Goal: Communication & Community: Answer question/provide support

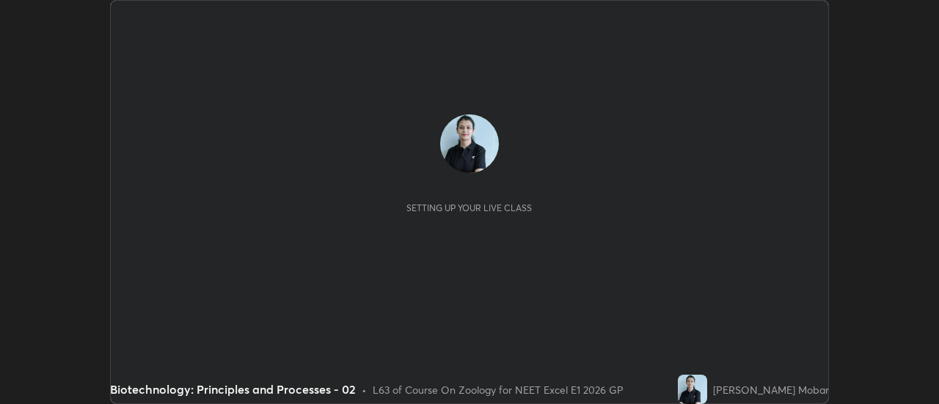
scroll to position [404, 938]
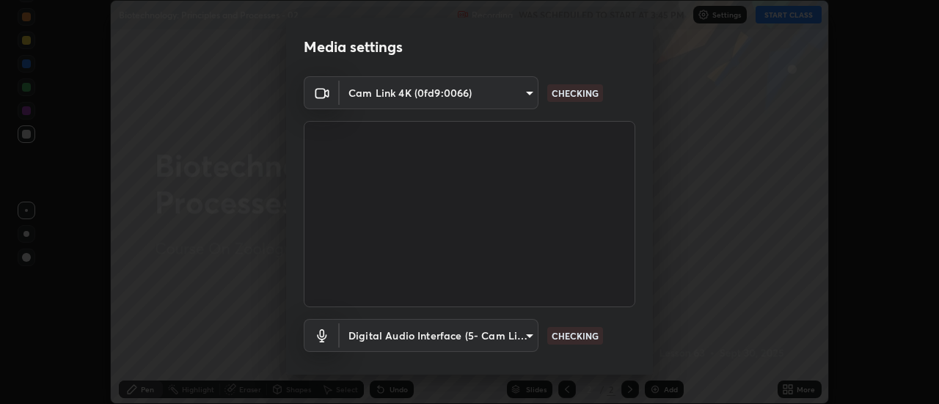
type input "1f31108d829b39389914bdc30e5c2a8b8d5d122ed1bfb40228f539b6595447af"
type input "7202ca4256cb42ab511a2813ce8ebbd544e5848e36e617fb72044356a347c7fa"
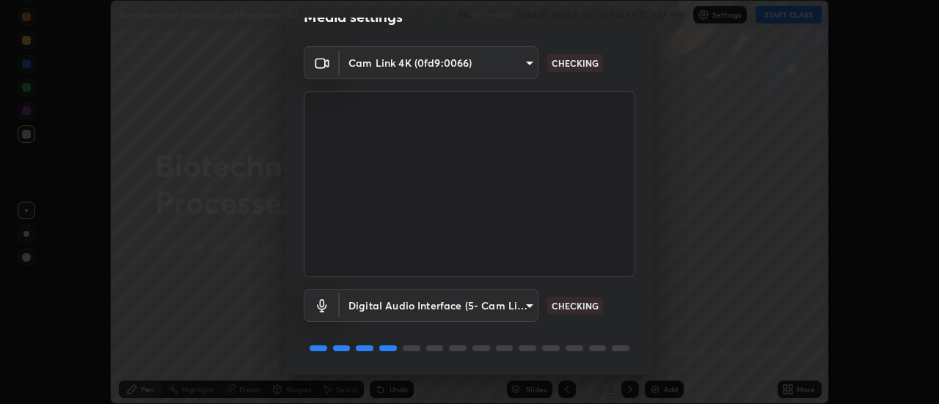
scroll to position [77, 0]
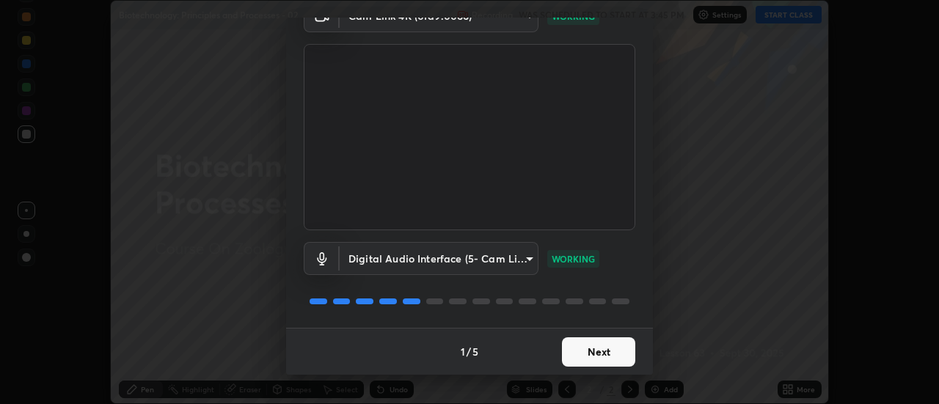
click at [588, 352] on button "Next" at bounding box center [598, 351] width 73 height 29
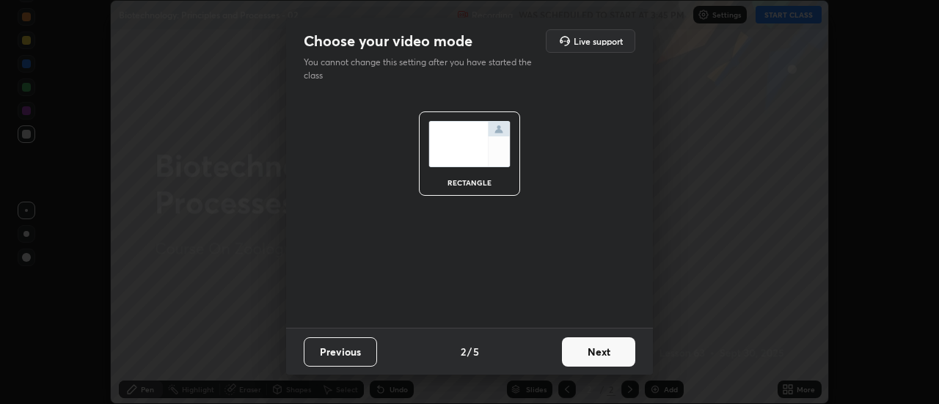
click at [590, 352] on button "Next" at bounding box center [598, 351] width 73 height 29
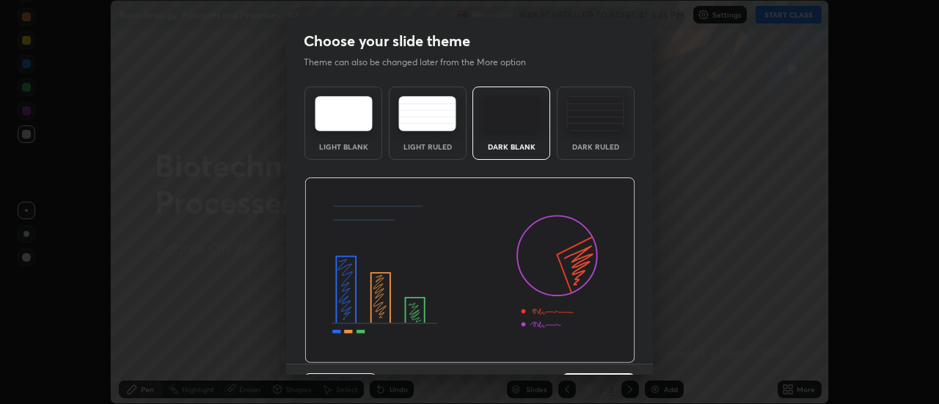
click at [593, 351] on img at bounding box center [469, 271] width 331 height 186
click at [594, 351] on img at bounding box center [469, 271] width 331 height 186
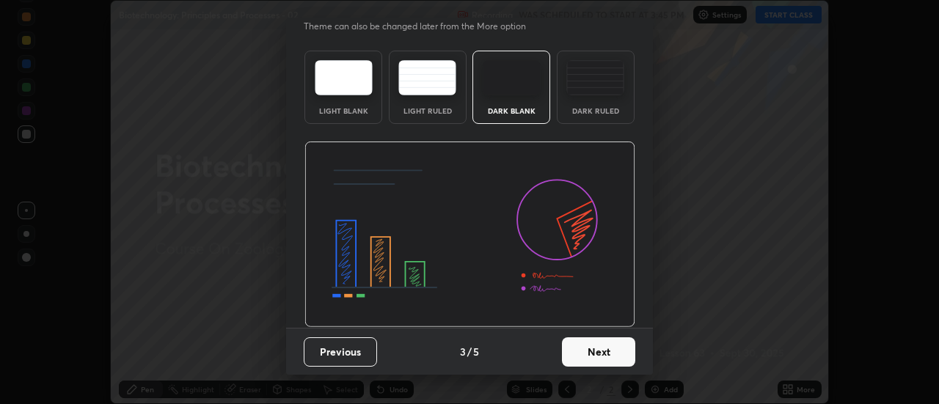
click at [583, 348] on button "Next" at bounding box center [598, 351] width 73 height 29
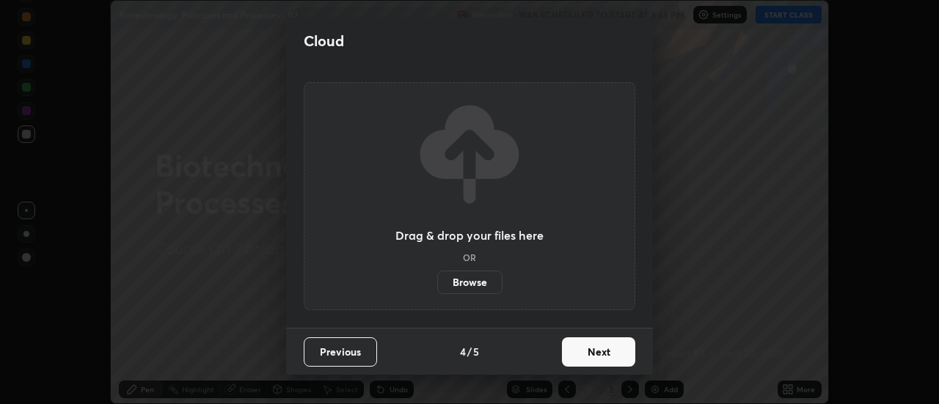
click at [607, 346] on button "Next" at bounding box center [598, 351] width 73 height 29
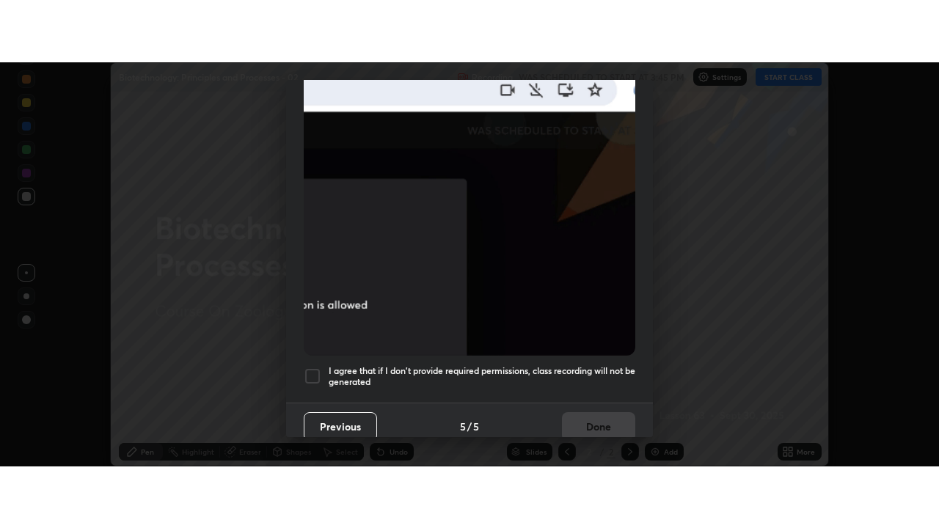
scroll to position [376, 0]
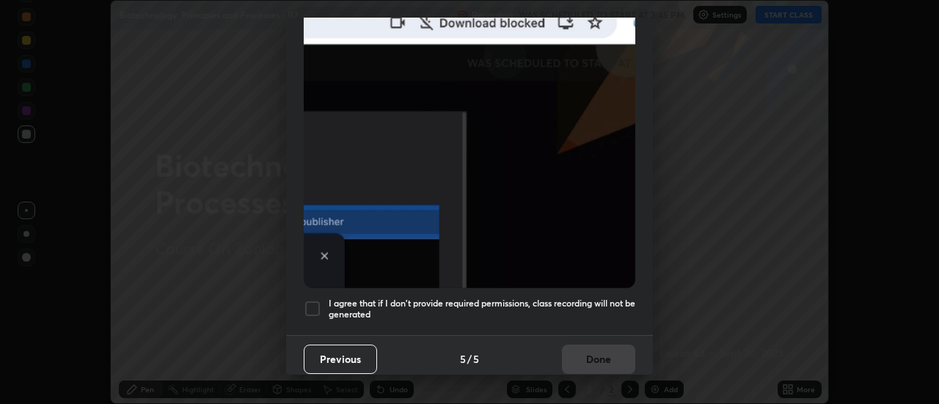
click at [315, 300] on div at bounding box center [313, 309] width 18 height 18
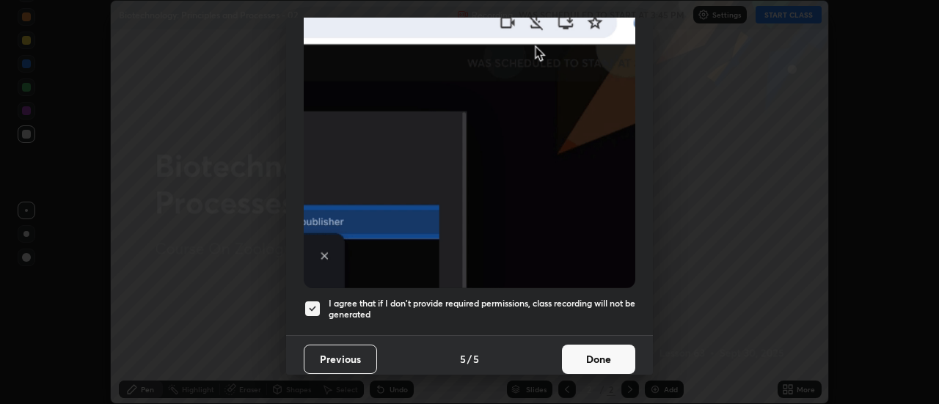
click at [603, 349] on button "Done" at bounding box center [598, 359] width 73 height 29
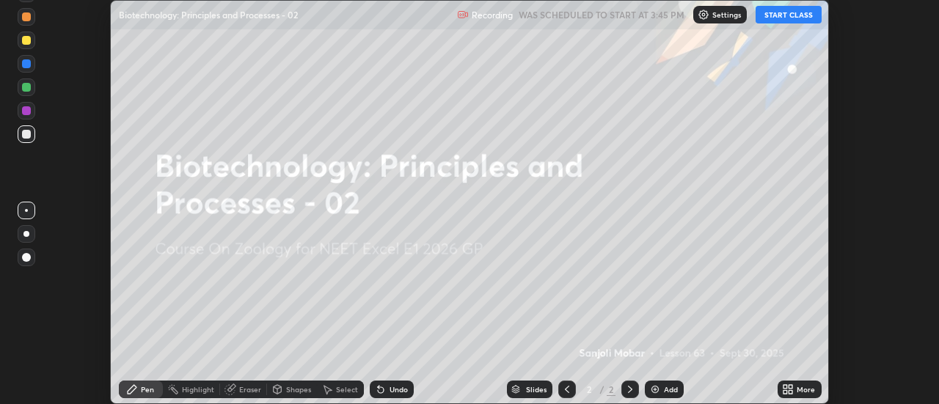
click at [795, 15] on button "START CLASS" at bounding box center [789, 15] width 66 height 18
click at [800, 387] on div "More" at bounding box center [806, 389] width 18 height 7
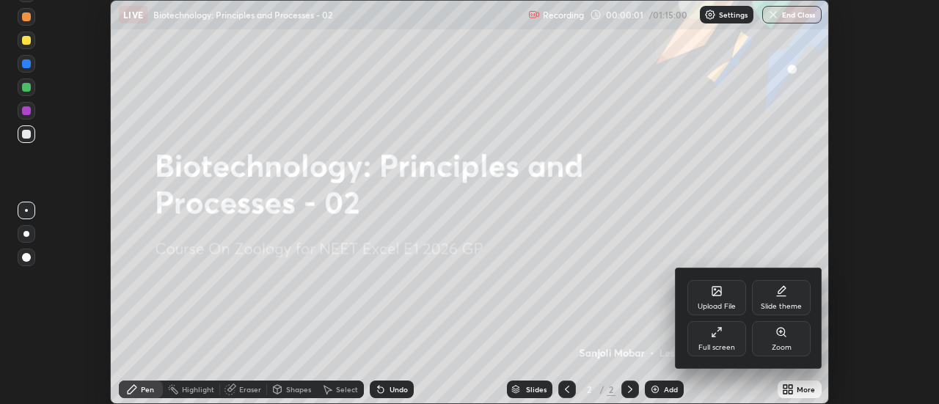
click at [731, 341] on div "Full screen" at bounding box center [716, 338] width 59 height 35
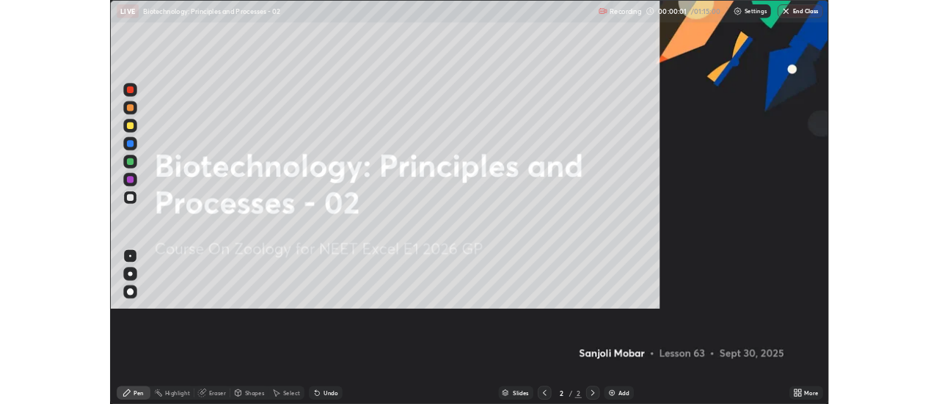
scroll to position [528, 939]
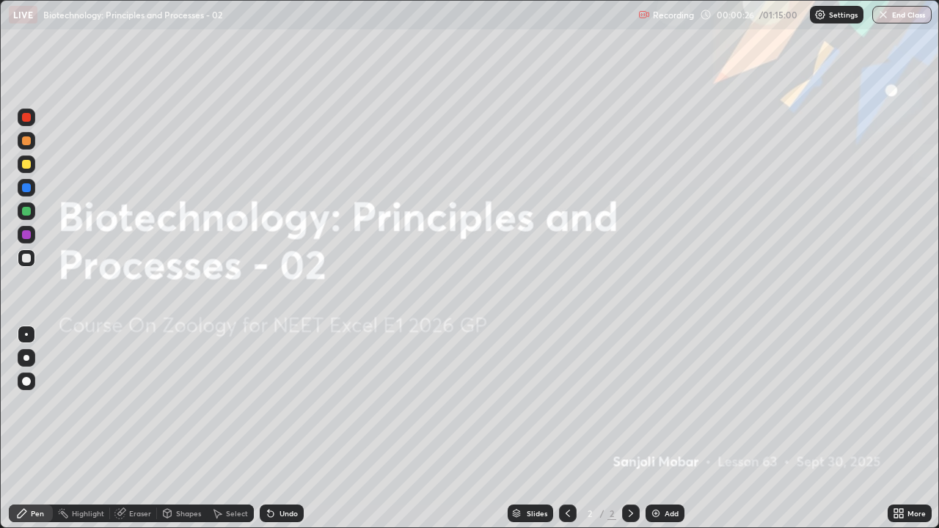
click at [665, 404] on div "Add" at bounding box center [672, 513] width 14 height 7
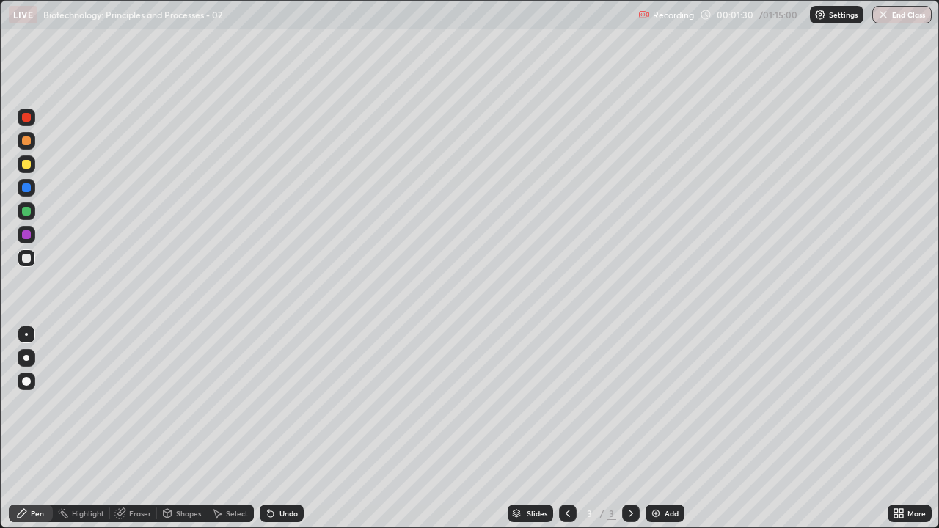
click at [29, 167] on div at bounding box center [26, 164] width 9 height 9
click at [30, 261] on div at bounding box center [27, 258] width 18 height 18
click at [23, 169] on div at bounding box center [27, 165] width 18 height 18
click at [29, 266] on div at bounding box center [27, 258] width 18 height 18
click at [665, 404] on div "Add" at bounding box center [672, 513] width 14 height 7
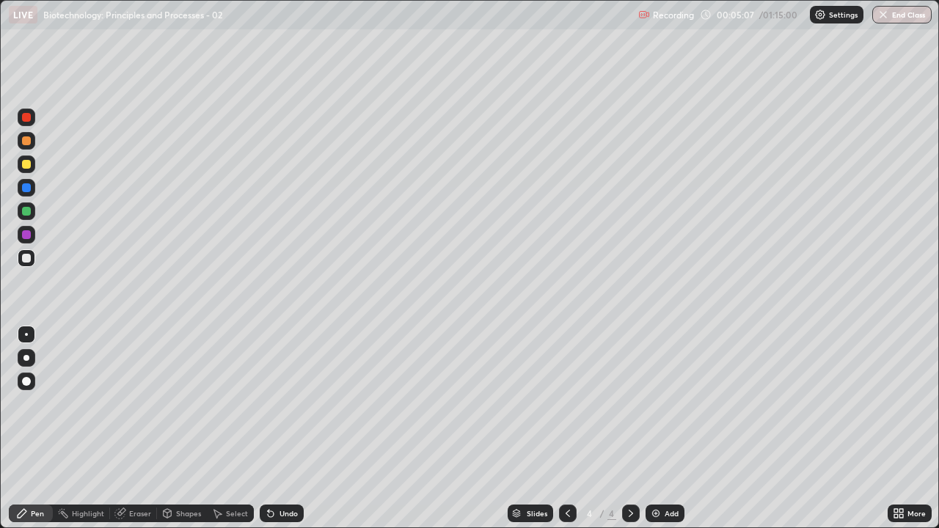
click at [18, 167] on div at bounding box center [27, 165] width 18 height 18
click at [29, 263] on div at bounding box center [27, 258] width 18 height 18
click at [23, 134] on div at bounding box center [27, 141] width 18 height 18
click at [23, 255] on div at bounding box center [26, 258] width 9 height 9
click at [24, 208] on div at bounding box center [26, 211] width 9 height 9
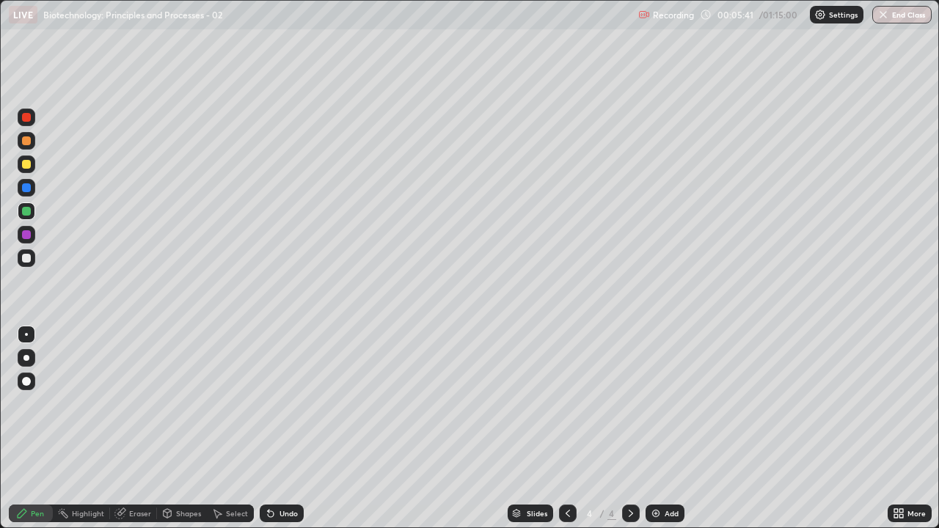
click at [26, 259] on div at bounding box center [26, 258] width 9 height 9
click at [23, 234] on div at bounding box center [26, 234] width 9 height 9
click at [23, 210] on div at bounding box center [26, 211] width 9 height 9
click at [29, 262] on div at bounding box center [26, 258] width 9 height 9
click at [897, 404] on icon at bounding box center [896, 511] width 4 height 4
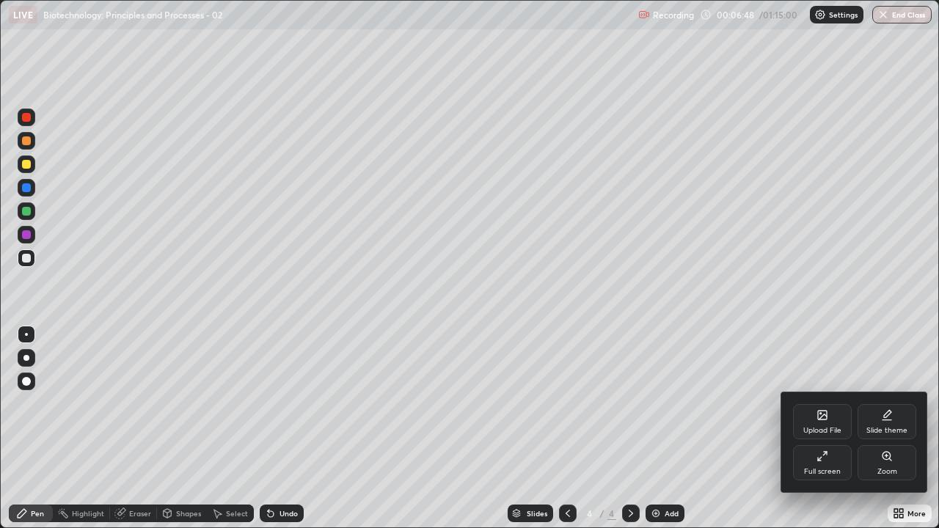
click at [828, 404] on div "Full screen" at bounding box center [822, 462] width 59 height 35
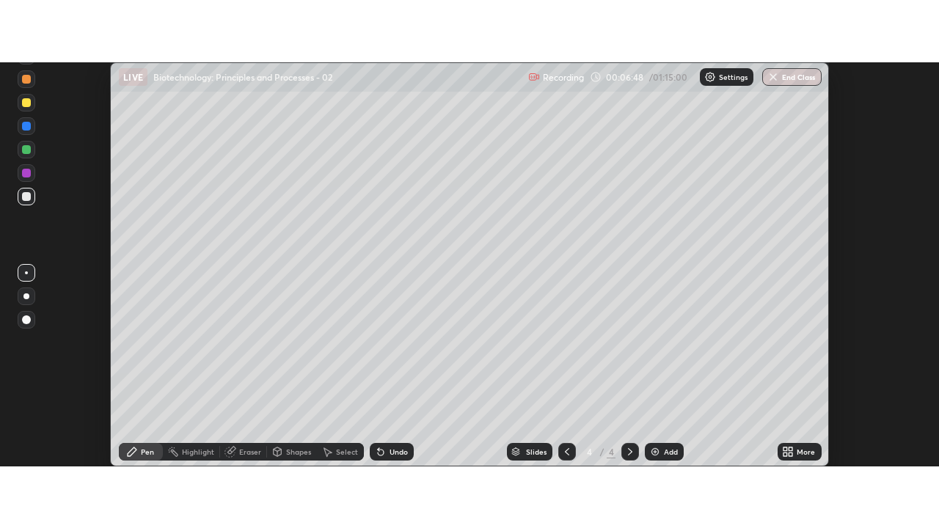
scroll to position [72962, 72427]
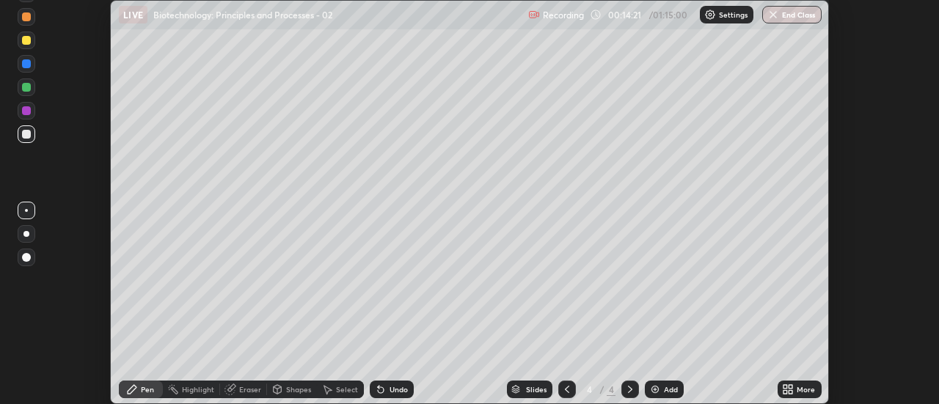
click at [790, 387] on icon at bounding box center [791, 387] width 4 height 4
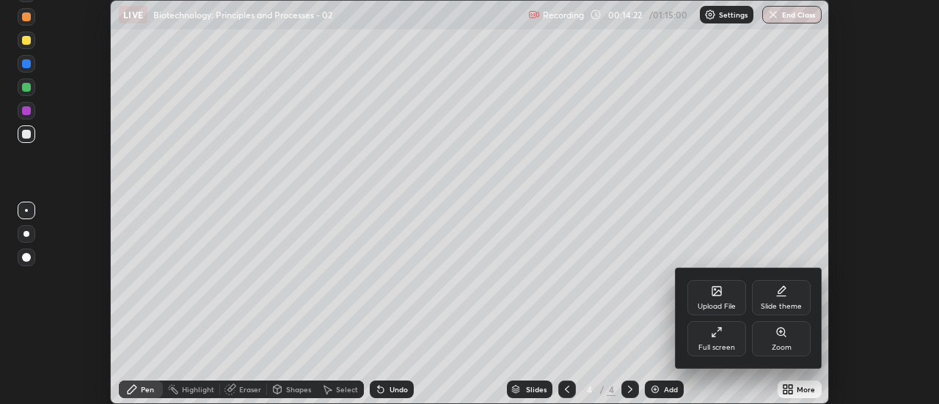
click at [723, 346] on div "Full screen" at bounding box center [716, 347] width 37 height 7
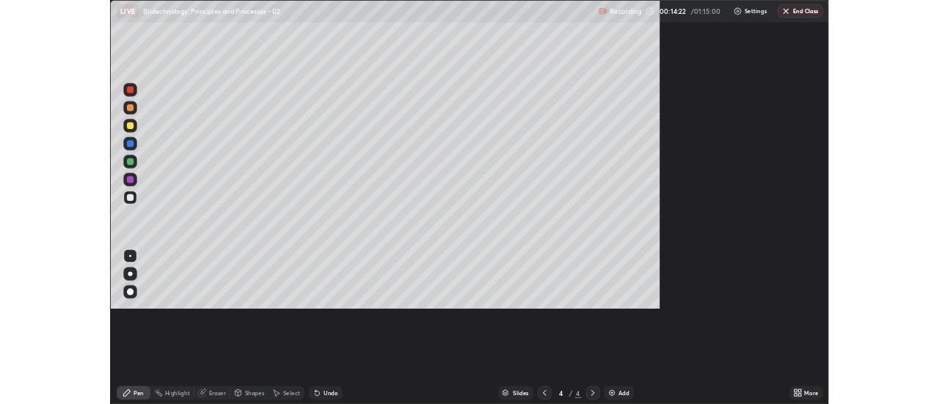
scroll to position [528, 939]
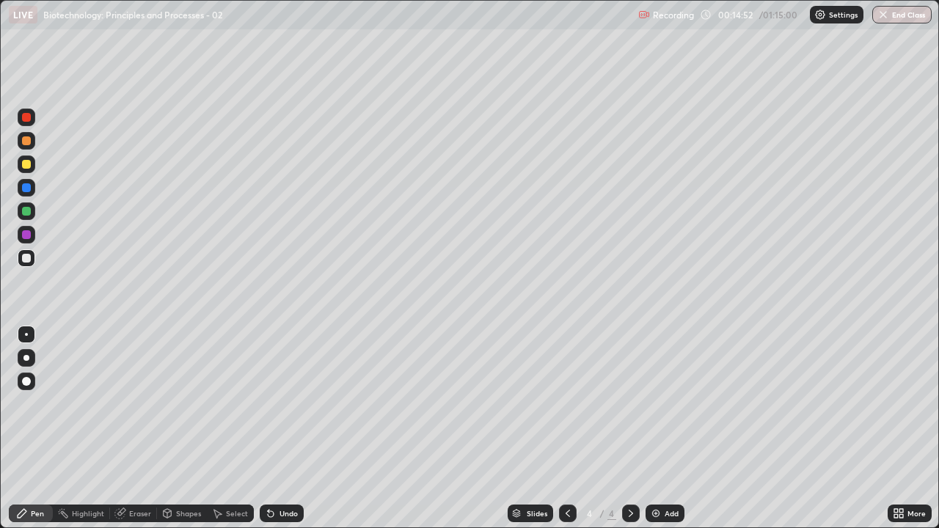
click at [282, 404] on div "Undo" at bounding box center [289, 513] width 18 height 7
click at [662, 404] on div "Add" at bounding box center [665, 514] width 39 height 18
click at [566, 404] on icon at bounding box center [568, 514] width 12 height 12
click at [629, 404] on icon at bounding box center [631, 514] width 12 height 12
click at [899, 404] on icon at bounding box center [901, 516] width 4 height 4
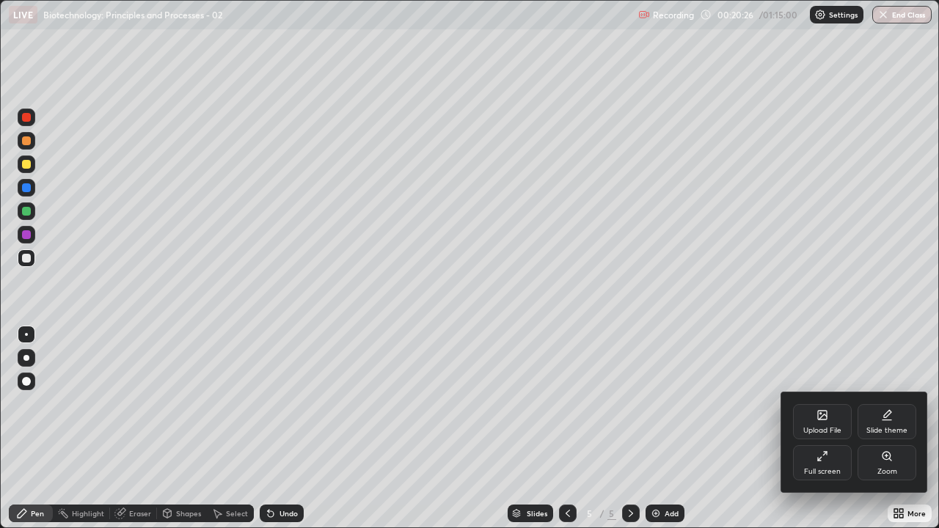
click at [833, 404] on div "Full screen" at bounding box center [822, 471] width 37 height 7
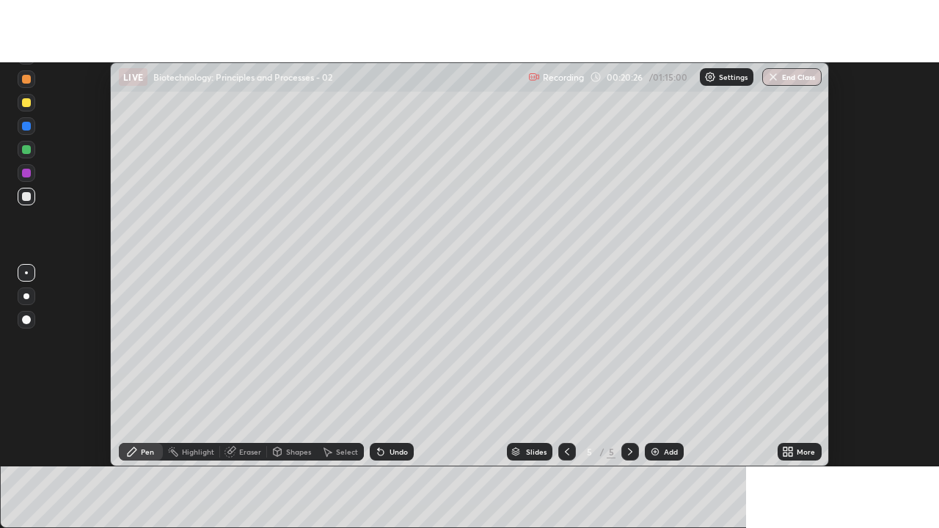
scroll to position [72962, 72427]
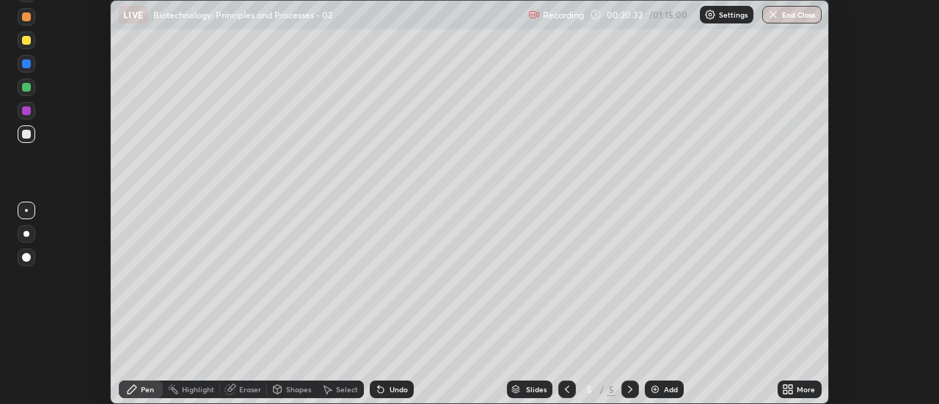
click at [796, 390] on div "More" at bounding box center [800, 390] width 44 height 18
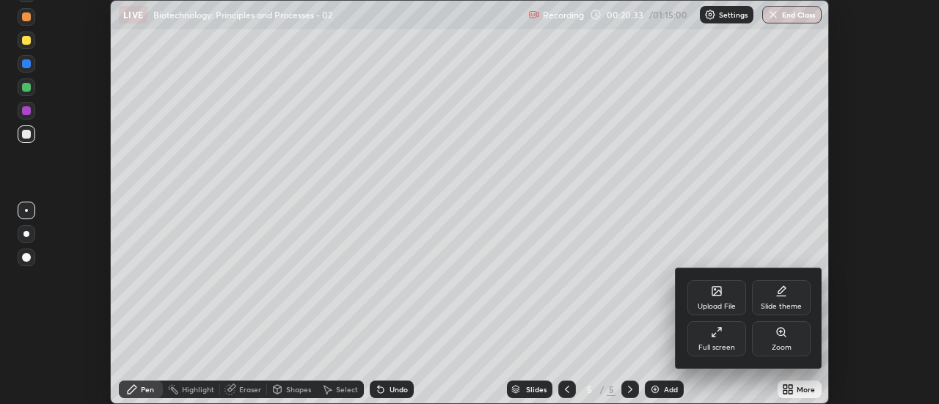
click at [729, 340] on div "Full screen" at bounding box center [716, 338] width 59 height 35
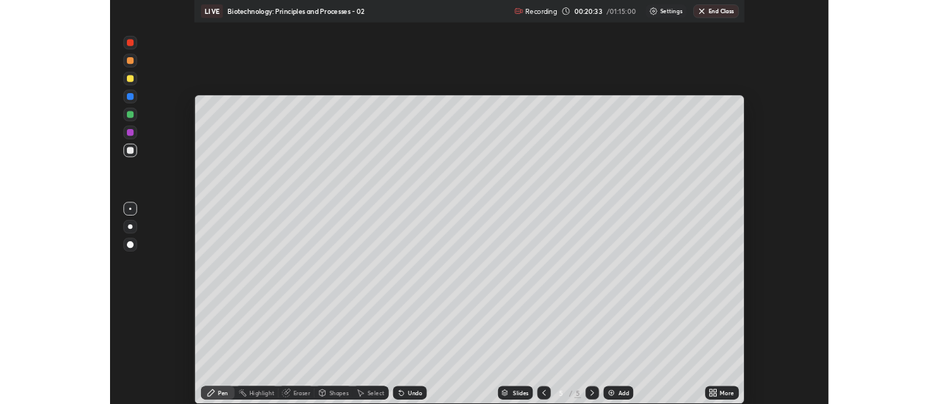
scroll to position [528, 939]
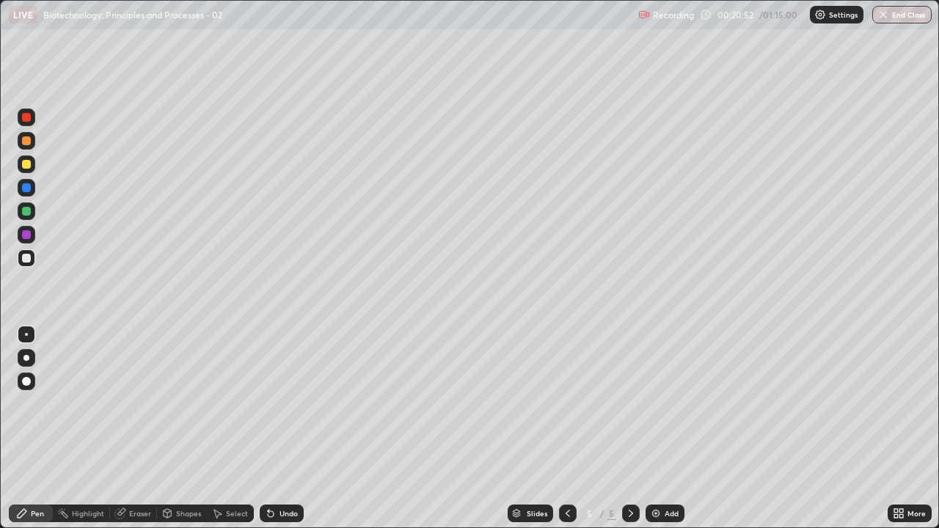
click at [291, 404] on div "Undo" at bounding box center [282, 514] width 44 height 18
click at [269, 404] on icon at bounding box center [271, 514] width 6 height 6
click at [20, 170] on div at bounding box center [27, 165] width 18 height 18
click at [26, 259] on div at bounding box center [26, 258] width 9 height 9
click at [24, 261] on div at bounding box center [26, 258] width 9 height 9
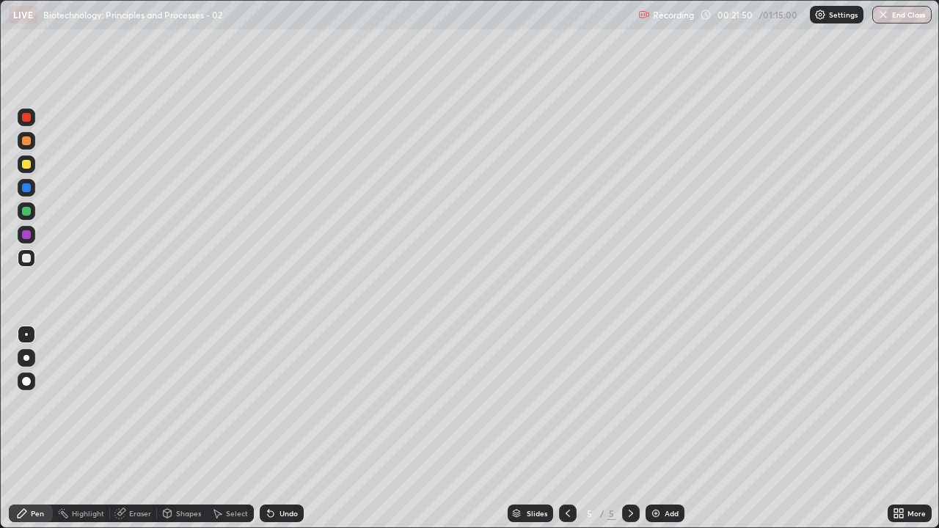
click at [23, 235] on div at bounding box center [26, 234] width 9 height 9
click at [23, 258] on div at bounding box center [26, 258] width 9 height 9
click at [26, 236] on div at bounding box center [26, 234] width 9 height 9
click at [28, 265] on div at bounding box center [27, 258] width 18 height 18
click at [30, 213] on div at bounding box center [26, 211] width 9 height 9
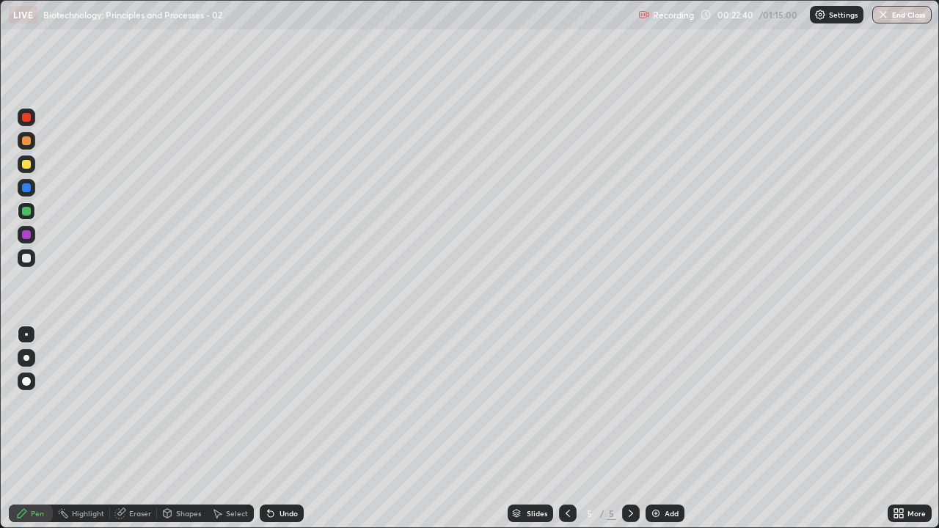
click at [26, 213] on div at bounding box center [26, 211] width 9 height 9
click at [20, 230] on div at bounding box center [27, 235] width 18 height 18
click at [23, 215] on div at bounding box center [26, 211] width 9 height 9
click at [26, 238] on div at bounding box center [26, 234] width 9 height 9
click at [20, 258] on div at bounding box center [27, 258] width 18 height 18
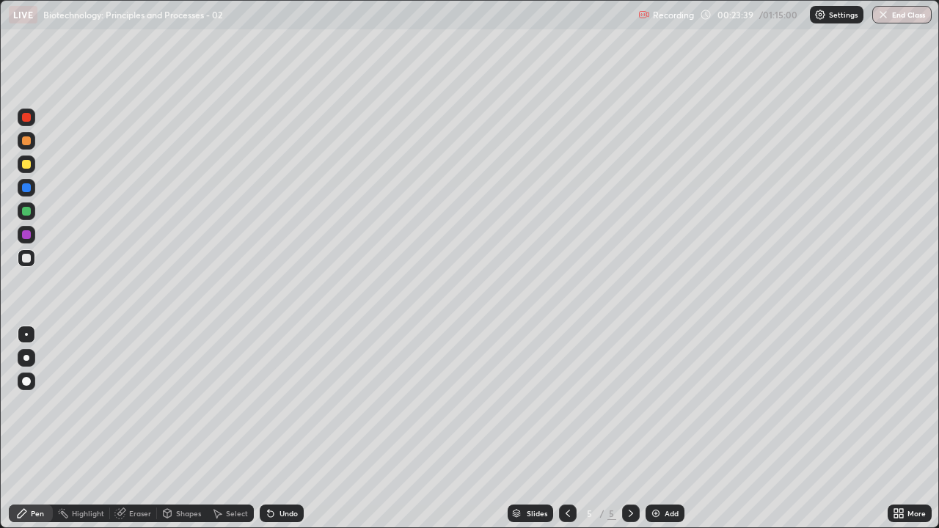
click at [18, 167] on div at bounding box center [27, 165] width 18 height 18
click at [666, 404] on div "Add" at bounding box center [672, 513] width 14 height 7
click at [22, 212] on div at bounding box center [26, 211] width 9 height 9
click at [280, 404] on div "Undo" at bounding box center [289, 513] width 18 height 7
click at [32, 257] on div at bounding box center [27, 258] width 18 height 18
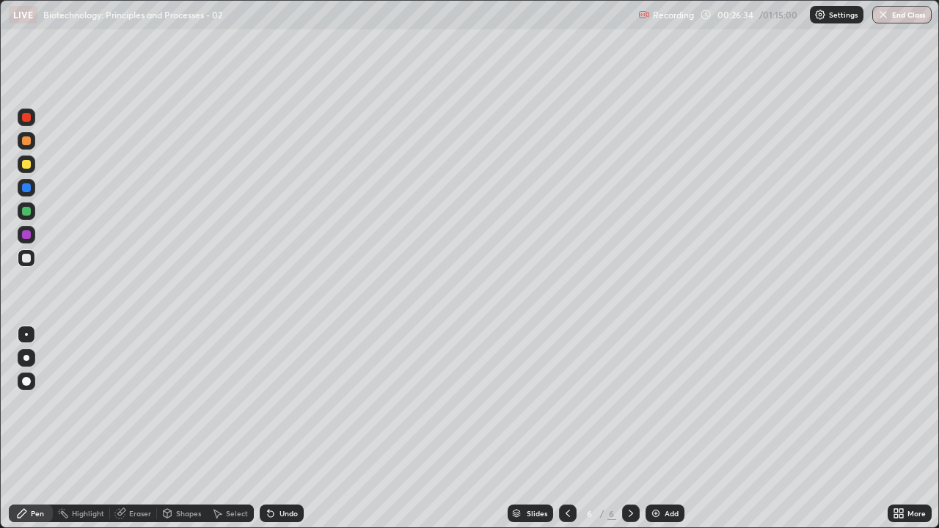
click at [23, 166] on div at bounding box center [26, 164] width 9 height 9
click at [23, 142] on div at bounding box center [26, 140] width 9 height 9
click at [566, 404] on icon at bounding box center [568, 514] width 12 height 12
click at [630, 404] on icon at bounding box center [631, 514] width 12 height 12
click at [27, 213] on div at bounding box center [26, 211] width 9 height 9
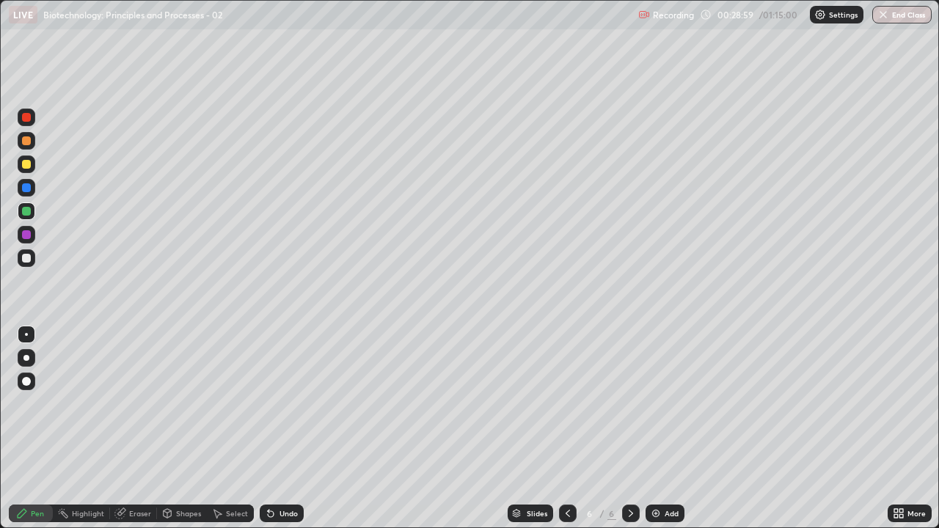
click at [25, 260] on div at bounding box center [26, 258] width 9 height 9
click at [21, 162] on div at bounding box center [27, 165] width 18 height 18
click at [25, 212] on div at bounding box center [26, 211] width 9 height 9
click at [25, 258] on div at bounding box center [26, 258] width 9 height 9
click at [22, 161] on div at bounding box center [27, 165] width 18 height 18
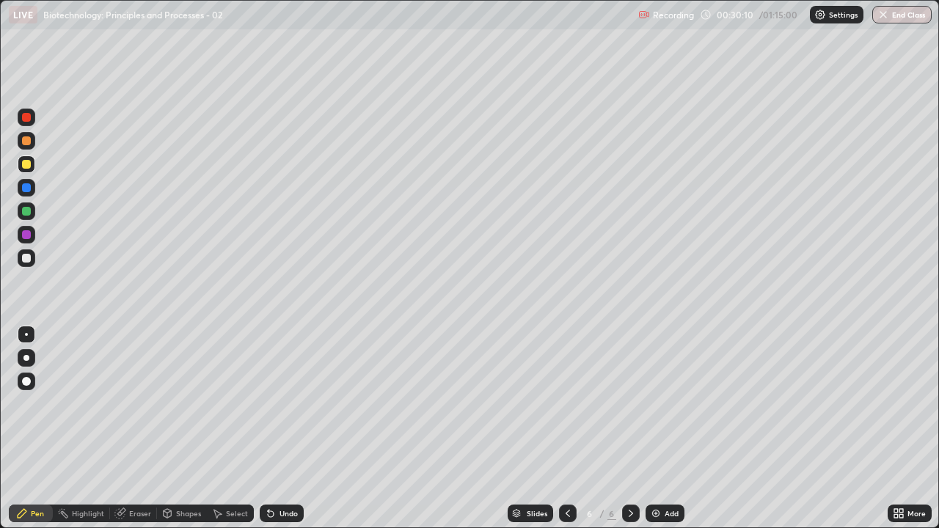
click at [25, 258] on div at bounding box center [26, 258] width 9 height 9
click at [25, 213] on div at bounding box center [26, 211] width 9 height 9
click at [25, 167] on div at bounding box center [26, 164] width 9 height 9
click at [24, 139] on div at bounding box center [26, 140] width 9 height 9
click at [25, 123] on div at bounding box center [27, 118] width 18 height 18
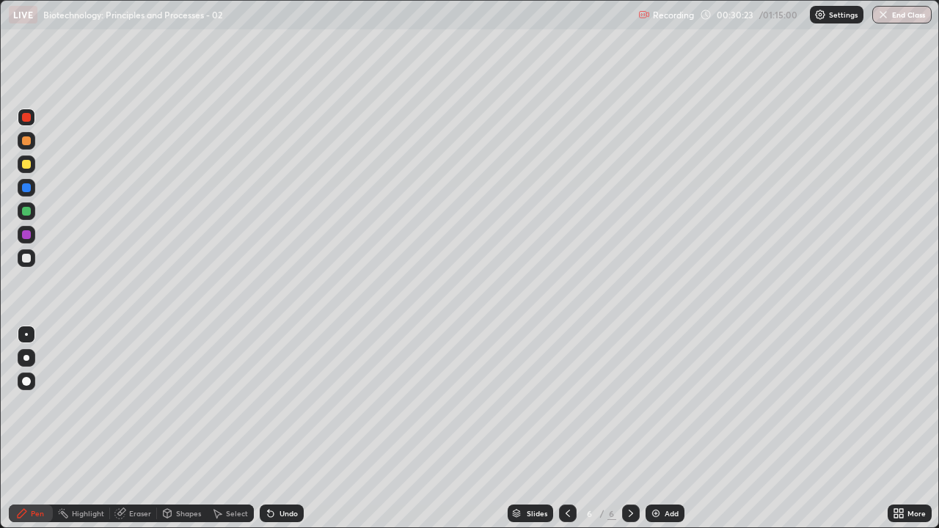
click at [23, 147] on div at bounding box center [27, 141] width 18 height 18
click at [23, 164] on div at bounding box center [26, 164] width 9 height 9
click at [21, 216] on div at bounding box center [27, 211] width 18 height 18
click at [23, 262] on div at bounding box center [26, 258] width 9 height 9
click at [21, 135] on div at bounding box center [27, 141] width 18 height 18
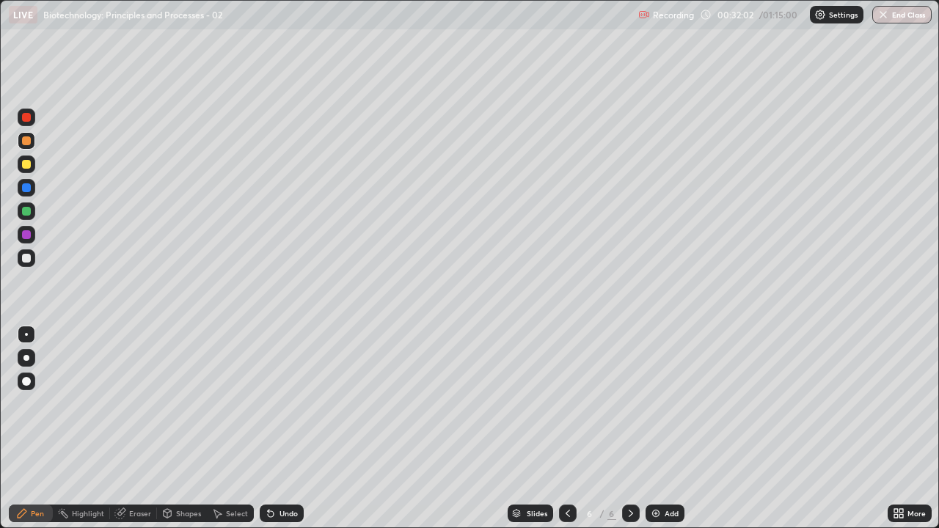
click at [27, 159] on div at bounding box center [27, 165] width 18 height 18
click at [275, 404] on div "Undo" at bounding box center [282, 514] width 44 height 18
click at [276, 404] on div "Undo" at bounding box center [282, 514] width 44 height 18
click at [275, 404] on div "Undo" at bounding box center [282, 514] width 44 height 18
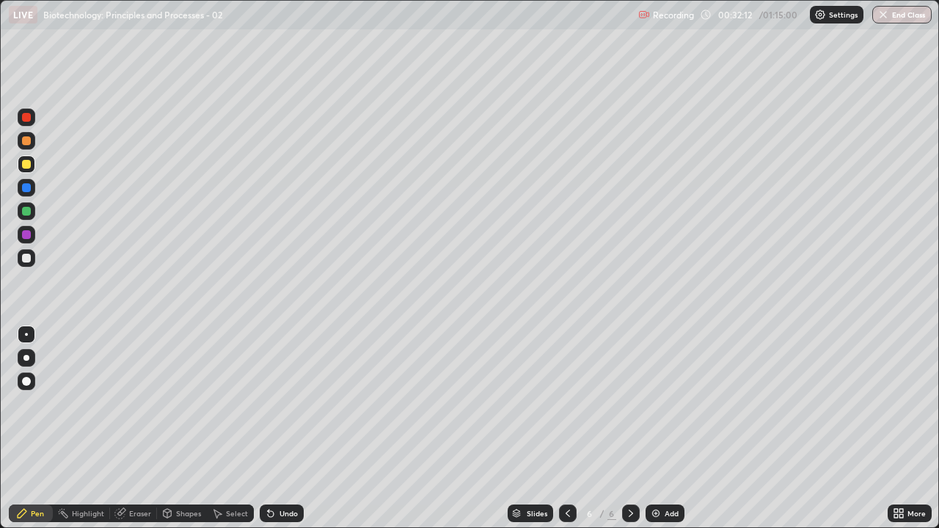
click at [274, 404] on div "Undo" at bounding box center [282, 514] width 44 height 18
click at [280, 404] on div "Undo" at bounding box center [289, 513] width 18 height 7
click at [279, 404] on div "Undo" at bounding box center [282, 514] width 44 height 18
click at [278, 404] on div "Undo" at bounding box center [282, 514] width 44 height 18
click at [277, 404] on div "Undo" at bounding box center [282, 514] width 44 height 18
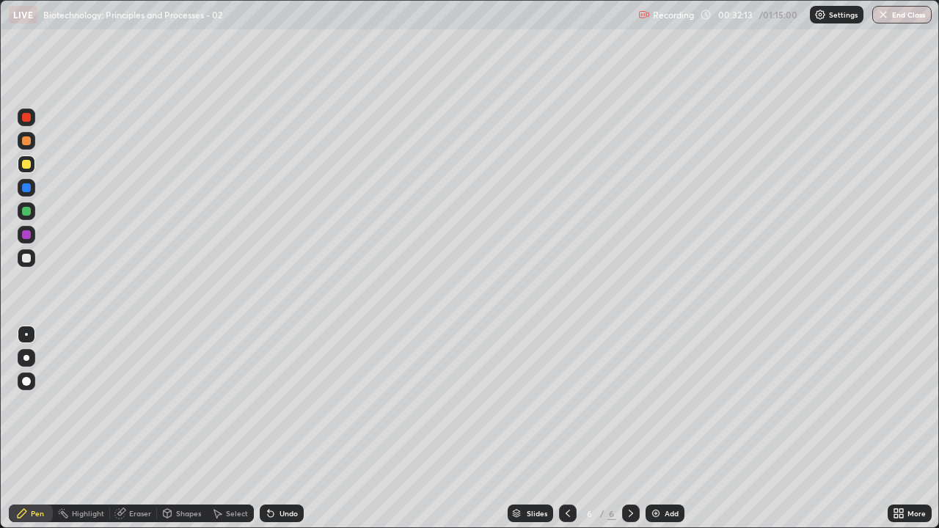
click at [277, 404] on div "Undo" at bounding box center [282, 514] width 44 height 18
click at [22, 265] on div at bounding box center [27, 258] width 18 height 18
click at [21, 161] on div at bounding box center [27, 165] width 18 height 18
click at [277, 404] on div "Undo" at bounding box center [282, 514] width 44 height 18
click at [24, 258] on div at bounding box center [26, 258] width 9 height 9
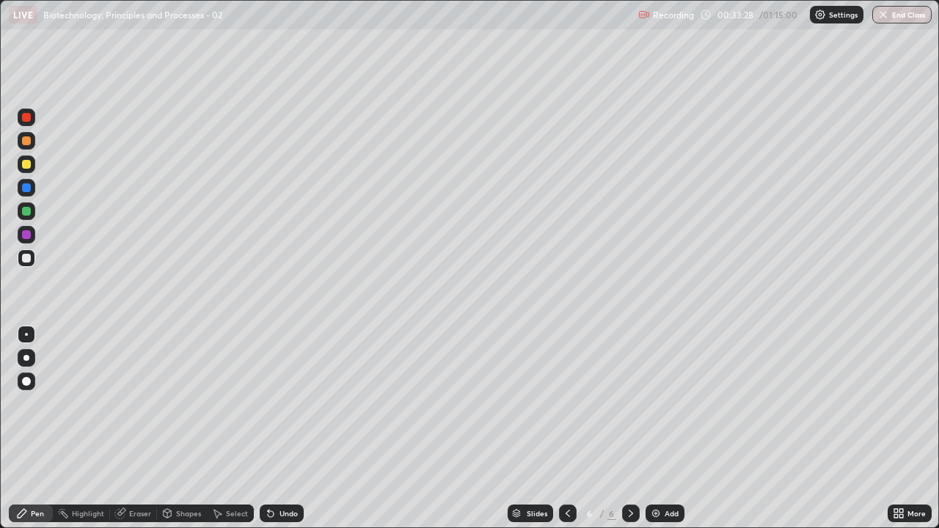
click at [566, 404] on icon at bounding box center [568, 514] width 12 height 12
click at [627, 404] on icon at bounding box center [631, 514] width 12 height 12
click at [26, 189] on div at bounding box center [26, 187] width 9 height 9
click at [676, 404] on div "Add" at bounding box center [672, 513] width 14 height 7
click at [26, 260] on div at bounding box center [26, 258] width 9 height 9
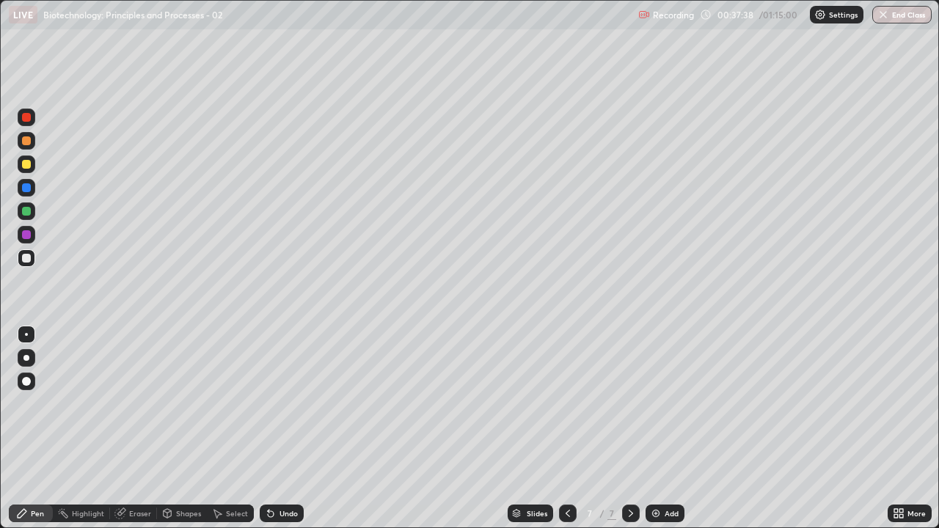
click at [655, 404] on img at bounding box center [656, 514] width 12 height 12
click at [22, 262] on div at bounding box center [27, 258] width 18 height 18
click at [18, 237] on div at bounding box center [27, 235] width 18 height 18
click at [26, 262] on div at bounding box center [26, 258] width 9 height 9
click at [26, 163] on div at bounding box center [26, 164] width 9 height 9
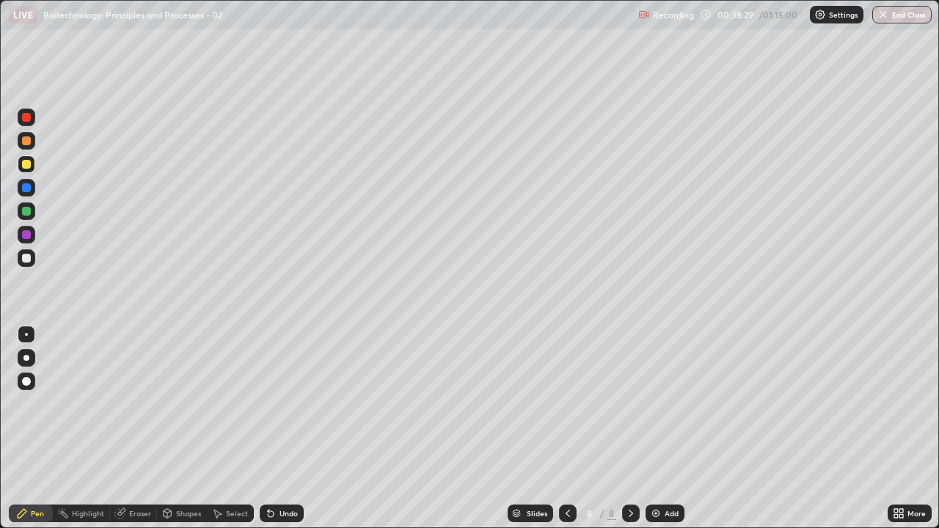
click at [24, 211] on div at bounding box center [26, 211] width 9 height 9
click at [23, 261] on div at bounding box center [26, 258] width 9 height 9
click at [26, 164] on div at bounding box center [26, 164] width 9 height 9
click at [26, 147] on div at bounding box center [27, 141] width 18 height 18
click at [27, 214] on div at bounding box center [26, 211] width 9 height 9
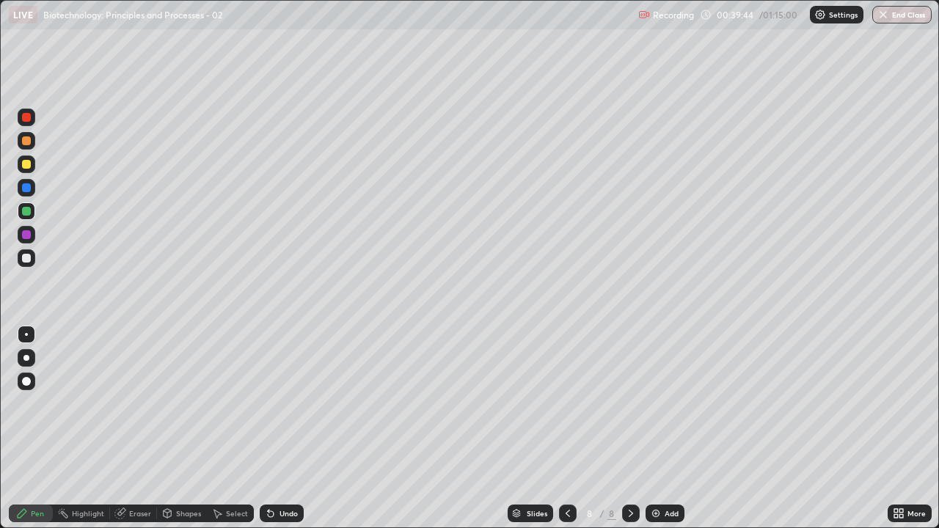
click at [31, 147] on div at bounding box center [27, 141] width 18 height 18
click at [26, 262] on div at bounding box center [26, 258] width 9 height 9
click at [20, 159] on div at bounding box center [27, 165] width 18 height 18
click at [26, 259] on div at bounding box center [26, 258] width 9 height 9
click at [28, 231] on div at bounding box center [26, 234] width 9 height 9
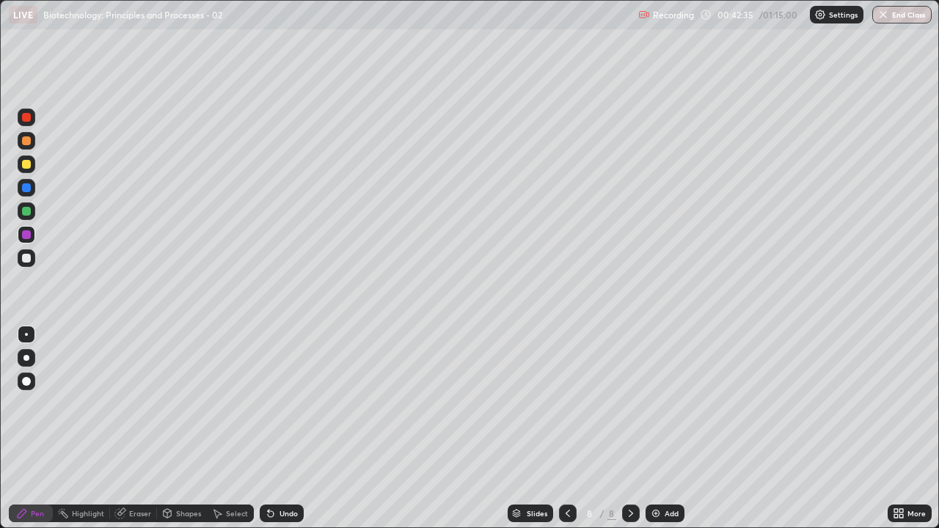
click at [569, 404] on icon at bounding box center [568, 514] width 12 height 12
click at [564, 404] on icon at bounding box center [568, 514] width 12 height 12
click at [565, 404] on icon at bounding box center [568, 514] width 12 height 12
click at [282, 404] on div "Undo" at bounding box center [289, 513] width 18 height 7
click at [29, 161] on div at bounding box center [26, 164] width 9 height 9
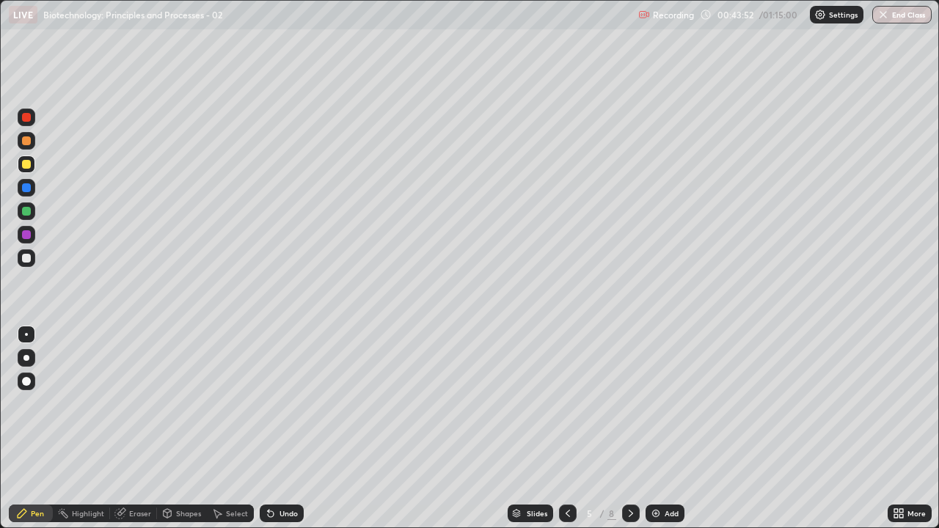
click at [279, 404] on div "Undo" at bounding box center [282, 514] width 44 height 18
click at [293, 404] on div "Undo" at bounding box center [289, 513] width 18 height 7
click at [291, 404] on div "Undo" at bounding box center [289, 513] width 18 height 7
click at [289, 404] on div "Undo" at bounding box center [289, 513] width 18 height 7
click at [291, 404] on div "Undo" at bounding box center [289, 513] width 18 height 7
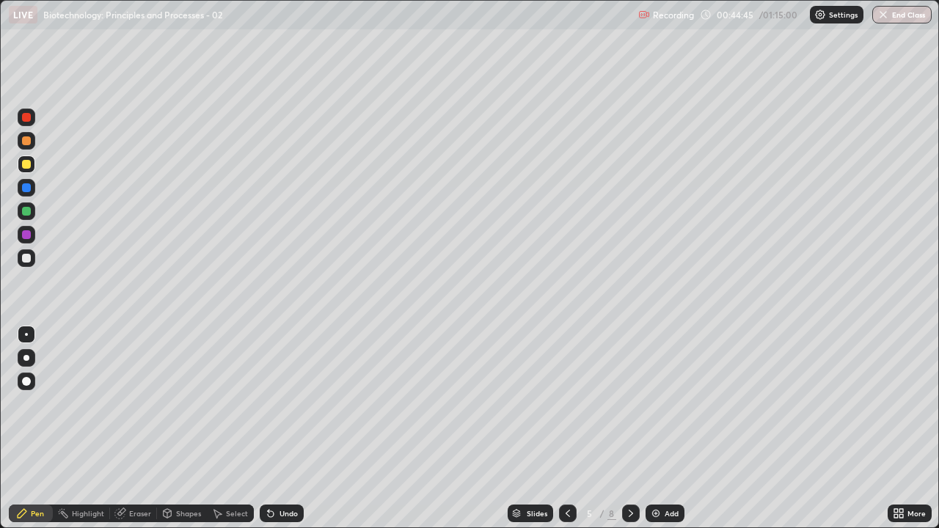
click at [291, 404] on div "Undo" at bounding box center [289, 513] width 18 height 7
click at [292, 404] on div "Undo" at bounding box center [289, 513] width 18 height 7
click at [291, 404] on div "Undo" at bounding box center [289, 513] width 18 height 7
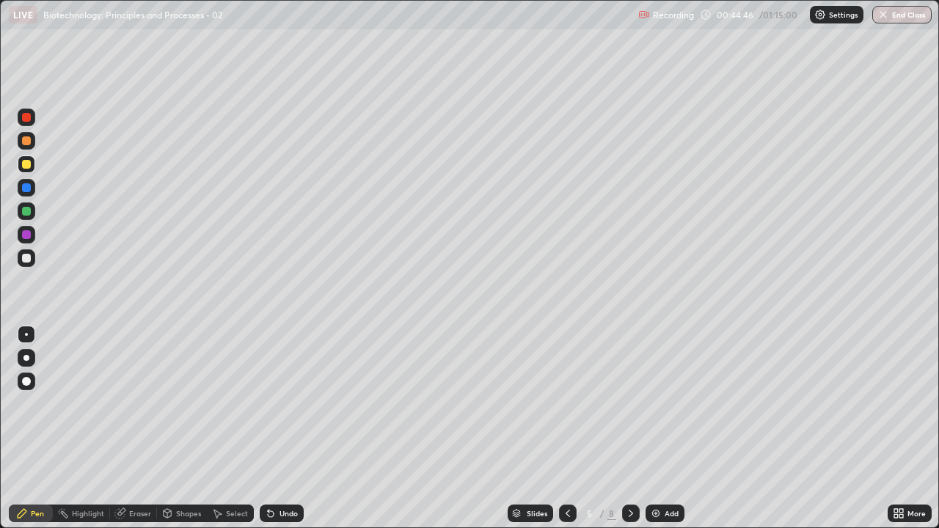
click at [291, 404] on div "Undo" at bounding box center [289, 513] width 18 height 7
click at [290, 404] on div "Undo" at bounding box center [289, 513] width 18 height 7
click at [295, 404] on div "Undo" at bounding box center [289, 513] width 18 height 7
click at [294, 404] on div "Undo" at bounding box center [289, 513] width 18 height 7
click at [293, 404] on div "Undo" at bounding box center [289, 513] width 18 height 7
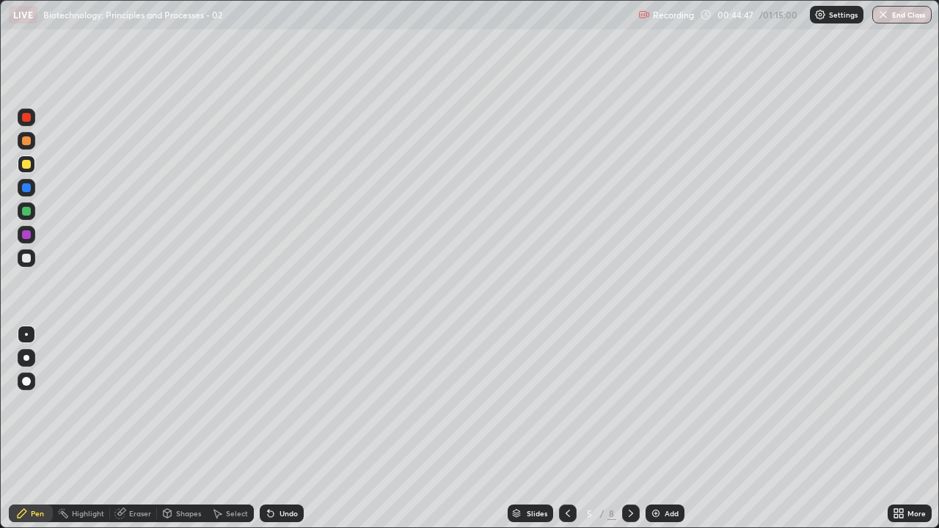
click at [293, 404] on div "Undo" at bounding box center [289, 513] width 18 height 7
click at [291, 404] on div "Undo" at bounding box center [289, 513] width 18 height 7
click at [292, 404] on div "Undo" at bounding box center [289, 513] width 18 height 7
click at [293, 404] on div "Undo" at bounding box center [289, 513] width 18 height 7
click at [292, 404] on div "Undo" at bounding box center [289, 513] width 18 height 7
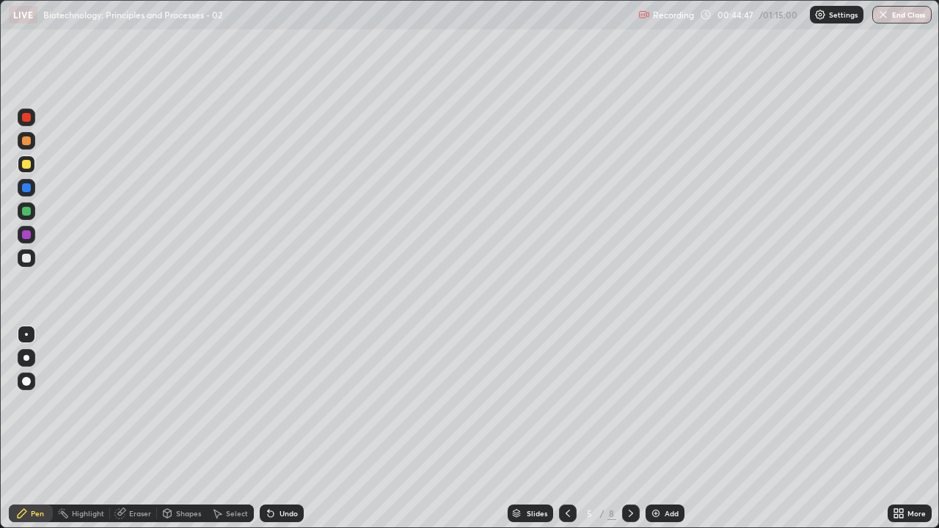
click at [291, 404] on div "Undo" at bounding box center [289, 513] width 18 height 7
click at [293, 404] on div "Undo" at bounding box center [289, 513] width 18 height 7
click at [291, 404] on div "Undo" at bounding box center [289, 513] width 18 height 7
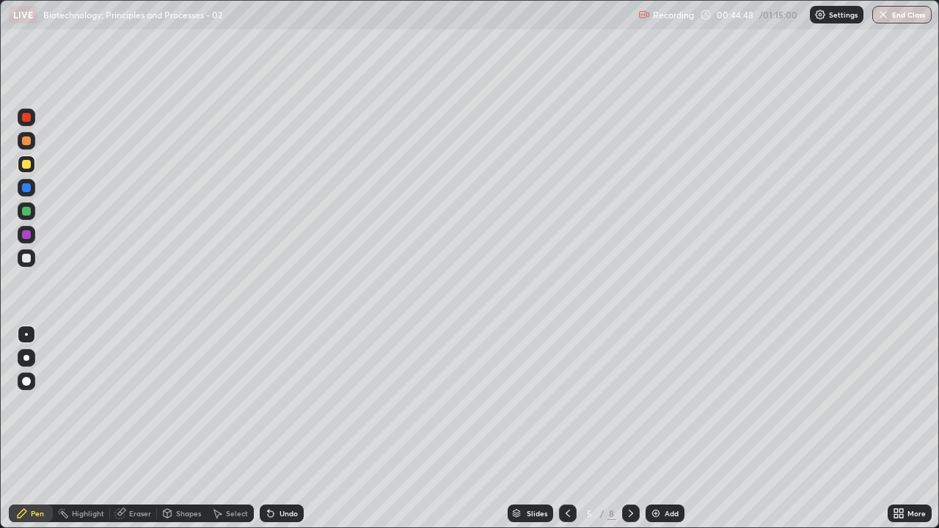
click at [291, 404] on div "Undo" at bounding box center [289, 513] width 18 height 7
click at [292, 404] on div "Undo" at bounding box center [289, 513] width 18 height 7
click at [291, 404] on div "Undo" at bounding box center [289, 513] width 18 height 7
click at [627, 404] on icon at bounding box center [631, 514] width 12 height 12
click at [25, 141] on div at bounding box center [26, 140] width 9 height 9
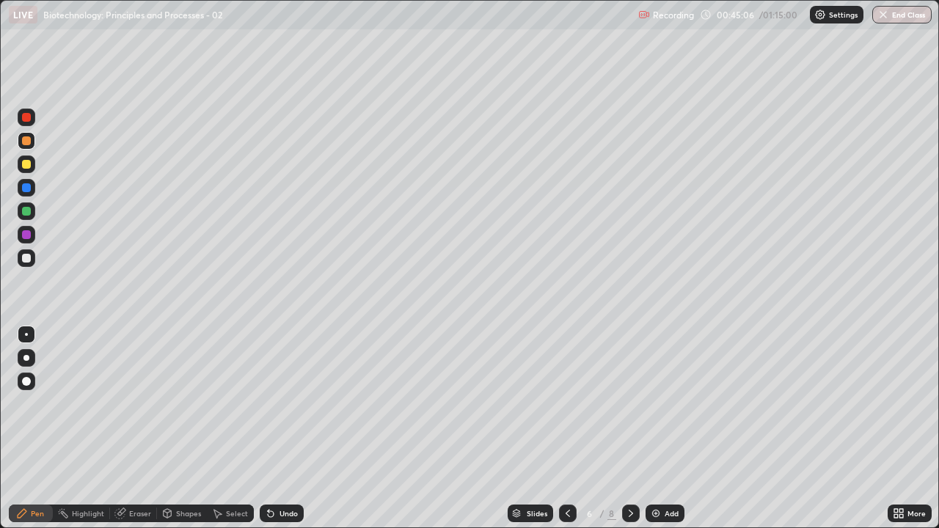
click at [24, 194] on div at bounding box center [27, 188] width 18 height 18
click at [567, 404] on icon at bounding box center [568, 514] width 12 height 12
click at [29, 163] on div at bounding box center [26, 164] width 9 height 9
click at [129, 404] on div "Eraser" at bounding box center [140, 513] width 22 height 7
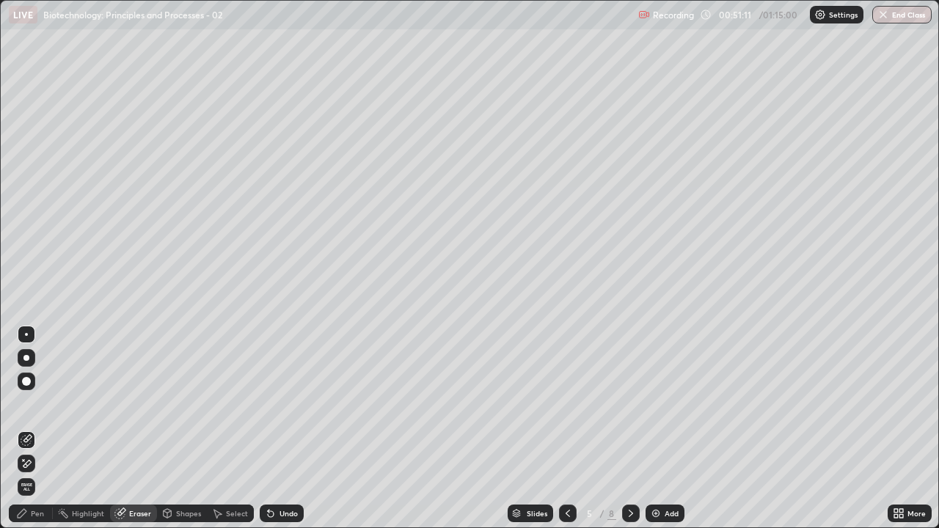
click at [274, 404] on icon at bounding box center [271, 514] width 12 height 12
click at [284, 404] on div "Undo" at bounding box center [282, 514] width 44 height 18
click at [34, 404] on div "Pen" at bounding box center [37, 513] width 13 height 7
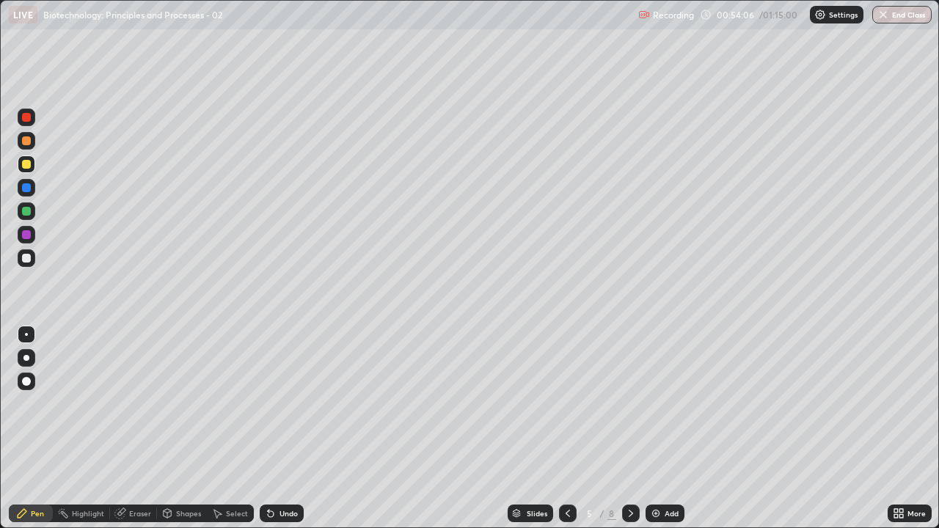
click at [629, 404] on icon at bounding box center [631, 514] width 12 height 12
click at [183, 404] on div "Shapes" at bounding box center [188, 513] width 25 height 7
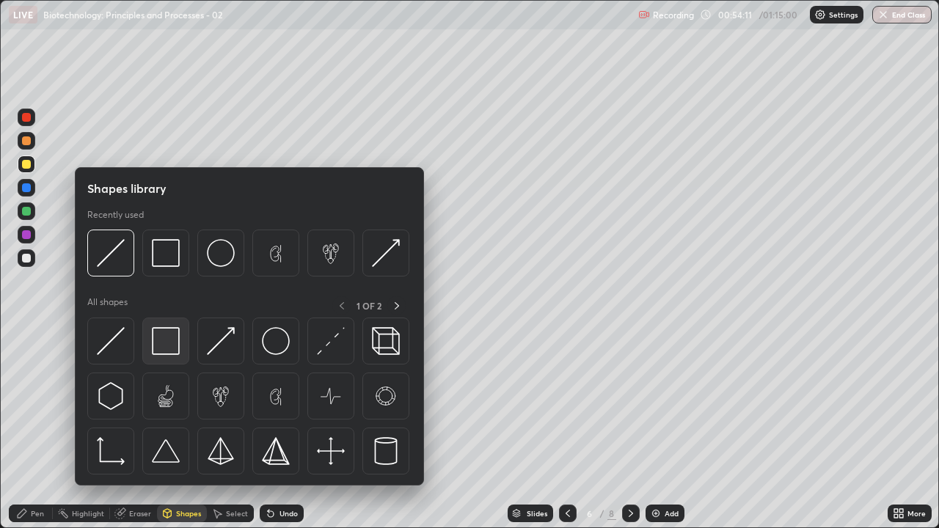
click at [154, 345] on img at bounding box center [166, 341] width 28 height 28
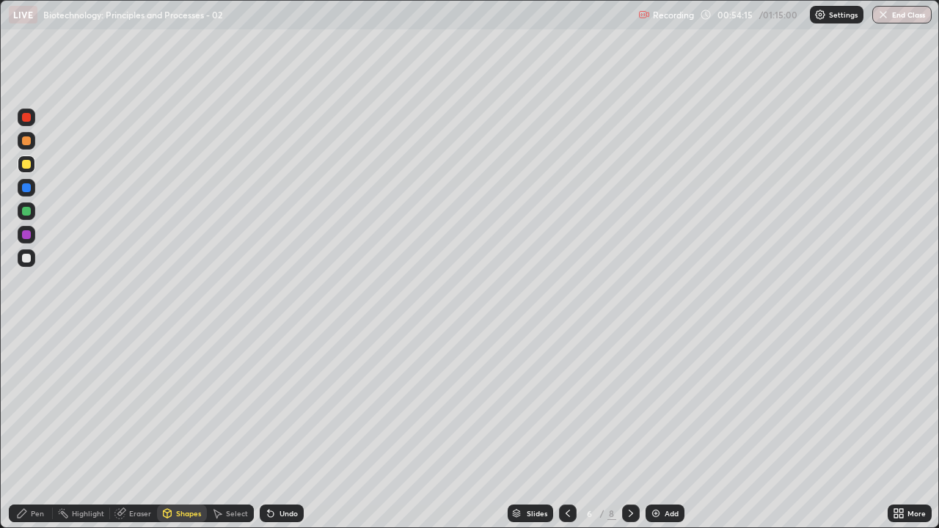
click at [274, 404] on icon at bounding box center [271, 514] width 12 height 12
click at [21, 116] on div at bounding box center [27, 118] width 18 height 18
click at [629, 404] on icon at bounding box center [631, 514] width 12 height 12
click at [32, 404] on div "Pen" at bounding box center [37, 513] width 13 height 7
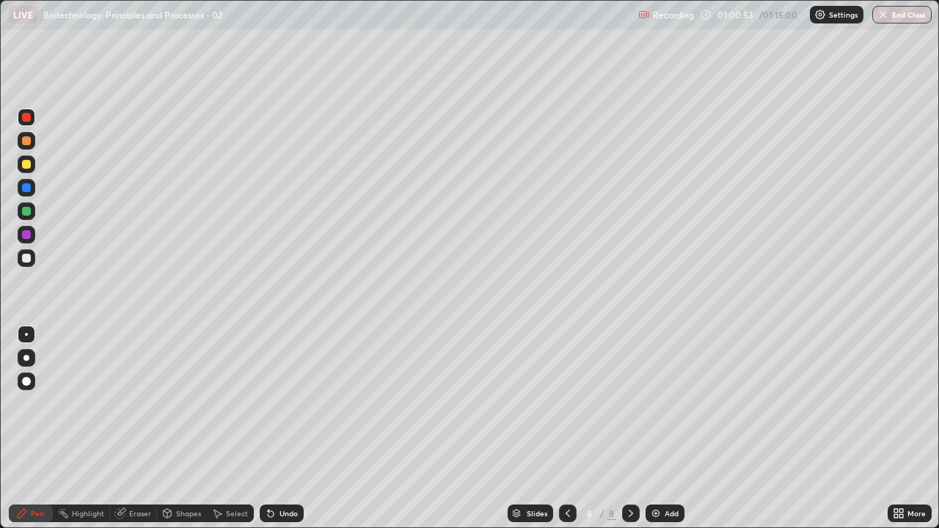
click at [660, 404] on img at bounding box center [656, 514] width 12 height 12
click at [26, 259] on div at bounding box center [26, 258] width 9 height 9
click at [23, 121] on div at bounding box center [26, 117] width 9 height 9
click at [25, 211] on div at bounding box center [26, 211] width 9 height 9
click at [23, 164] on div at bounding box center [26, 164] width 9 height 9
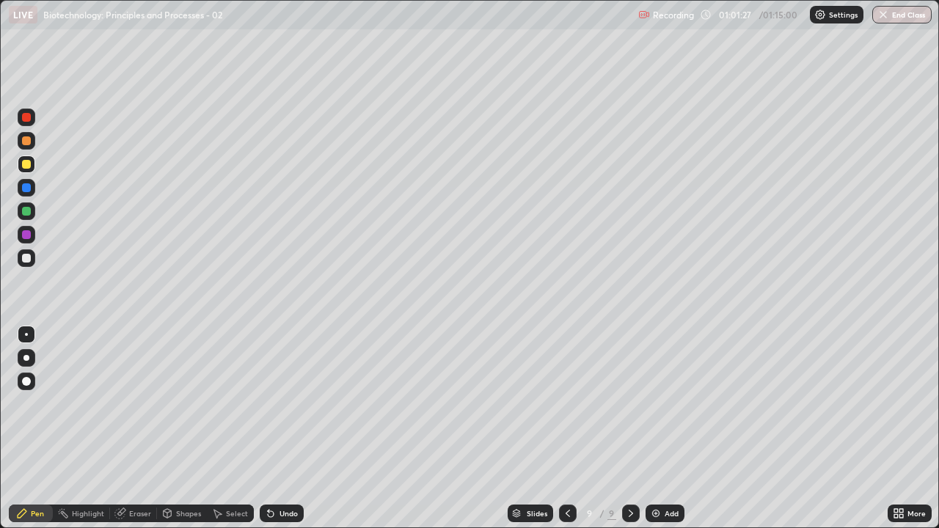
click at [27, 212] on div at bounding box center [26, 211] width 9 height 9
click at [23, 260] on div at bounding box center [26, 258] width 9 height 9
click at [25, 120] on div at bounding box center [26, 117] width 9 height 9
click at [26, 260] on div at bounding box center [26, 258] width 9 height 9
click at [25, 211] on div at bounding box center [26, 211] width 9 height 9
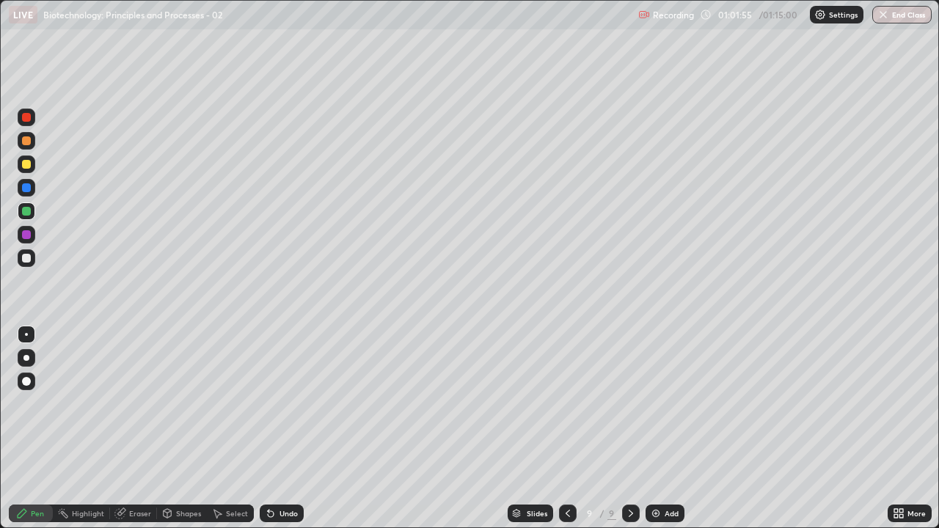
click at [25, 259] on div at bounding box center [26, 258] width 9 height 9
click at [23, 207] on div at bounding box center [27, 211] width 18 height 18
click at [29, 167] on div at bounding box center [26, 164] width 9 height 9
click at [18, 263] on div at bounding box center [27, 258] width 18 height 18
click at [136, 404] on div "Eraser" at bounding box center [140, 513] width 22 height 7
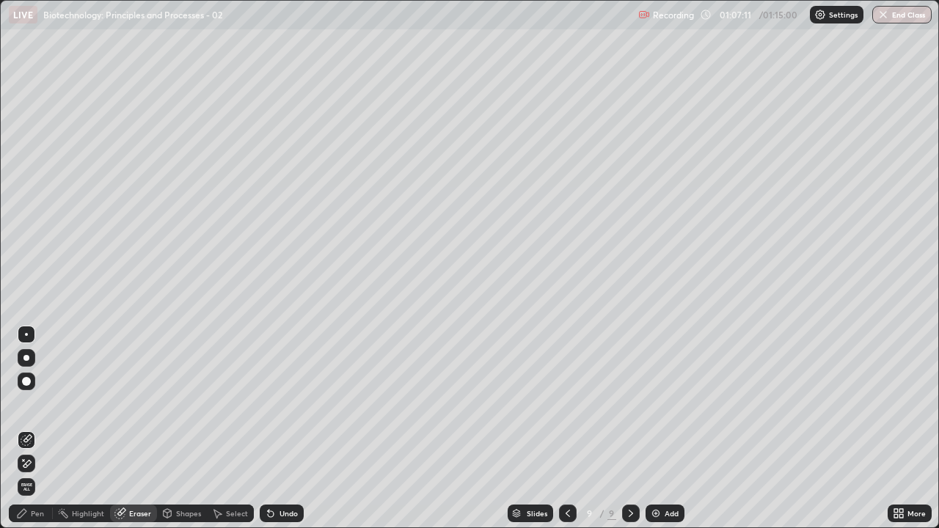
click at [136, 404] on div "Eraser" at bounding box center [140, 513] width 22 height 7
click at [29, 404] on div "Pen" at bounding box center [31, 514] width 44 height 18
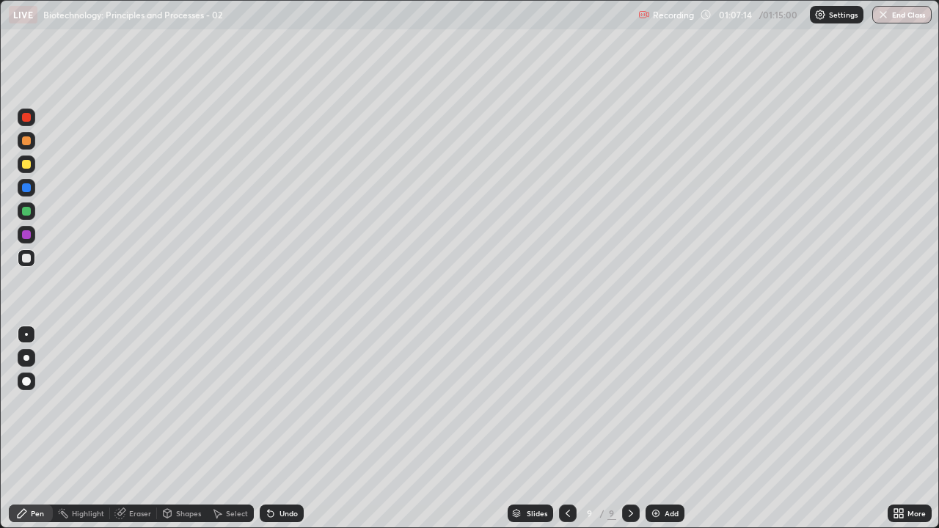
click at [123, 404] on icon at bounding box center [120, 514] width 10 height 10
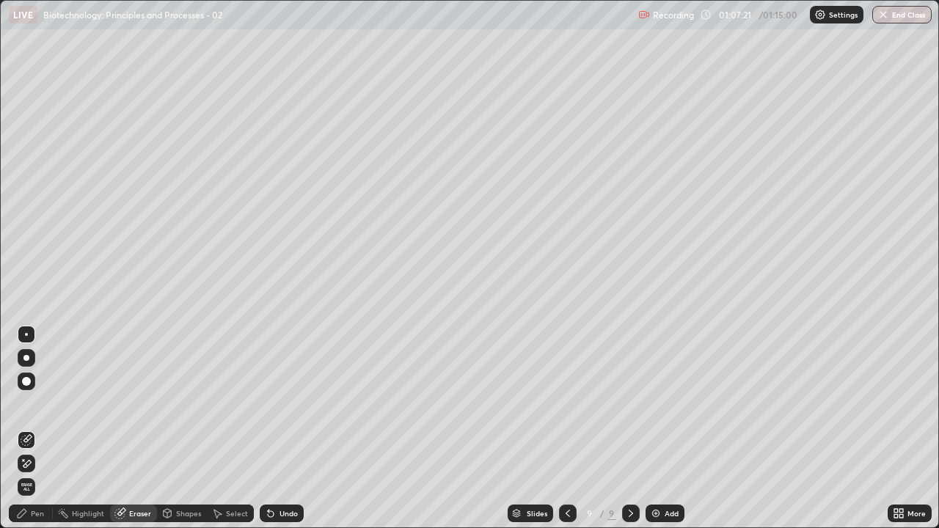
click at [26, 404] on icon at bounding box center [27, 464] width 12 height 12
click at [35, 404] on div "Pen" at bounding box center [37, 513] width 13 height 7
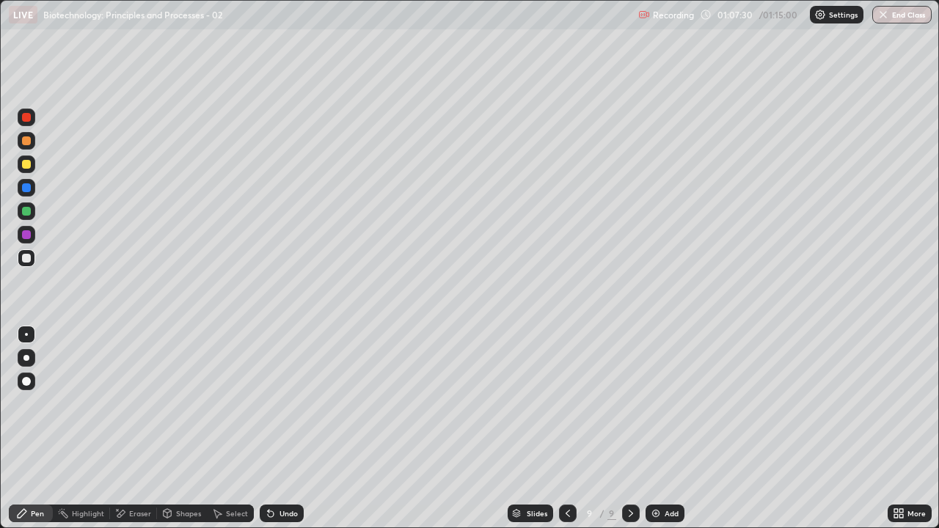
click at [26, 258] on div at bounding box center [26, 258] width 9 height 9
click at [919, 17] on button "End Class" at bounding box center [903, 15] width 58 height 18
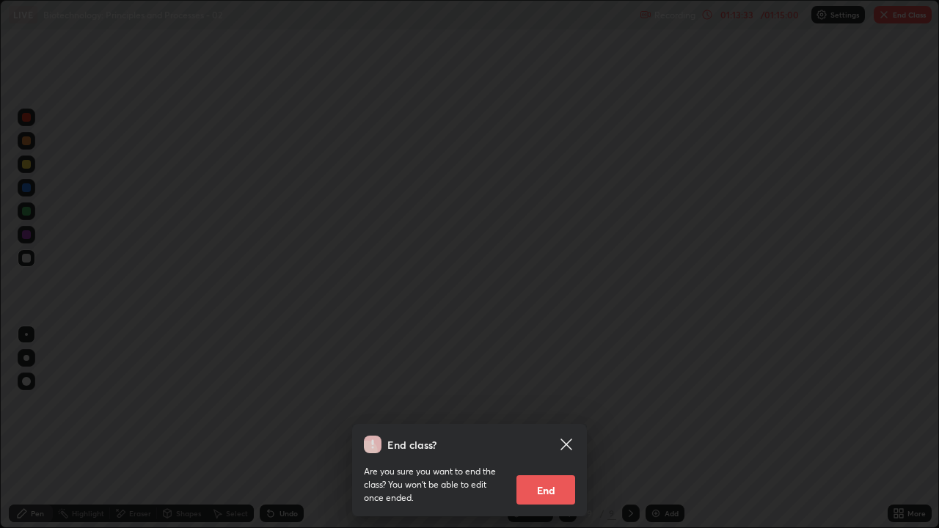
click at [548, 404] on button "End" at bounding box center [545, 489] width 59 height 29
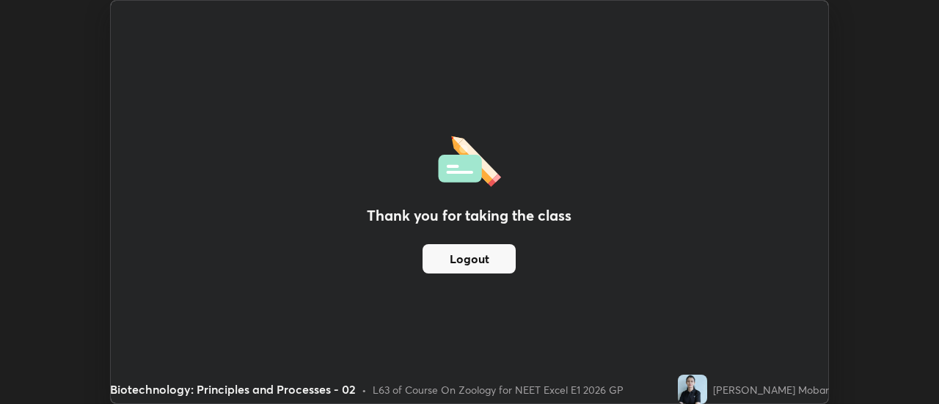
scroll to position [72962, 72427]
